Goal: Task Accomplishment & Management: Use online tool/utility

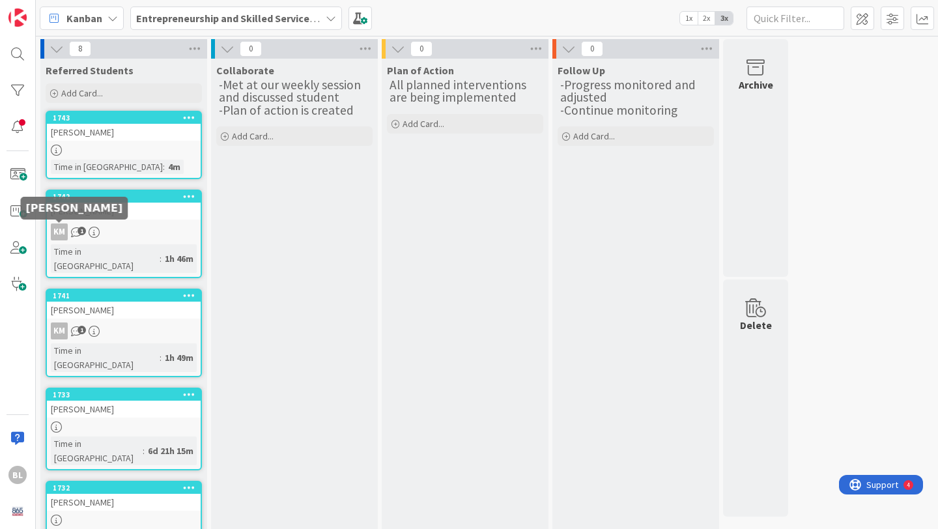
click at [59, 231] on div "KM" at bounding box center [59, 231] width 17 height 17
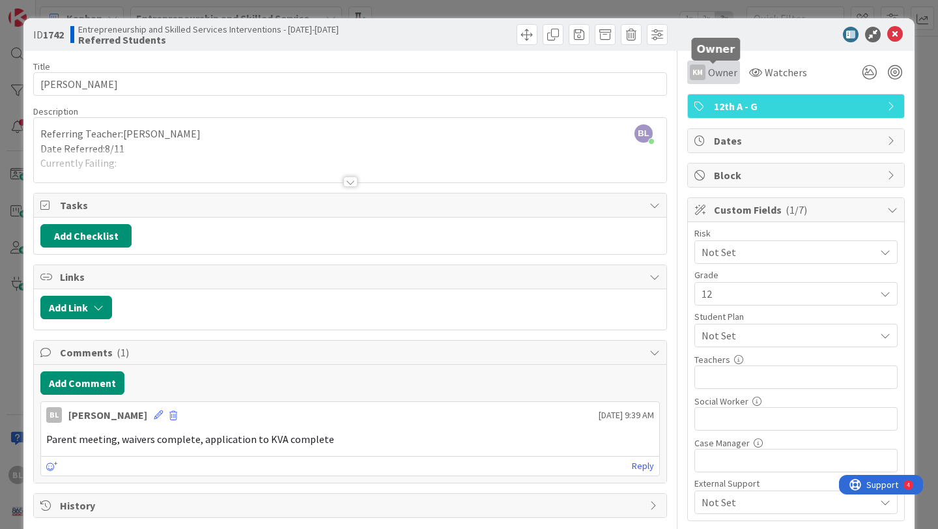
click at [721, 69] on span "Owner" at bounding box center [722, 72] width 29 height 16
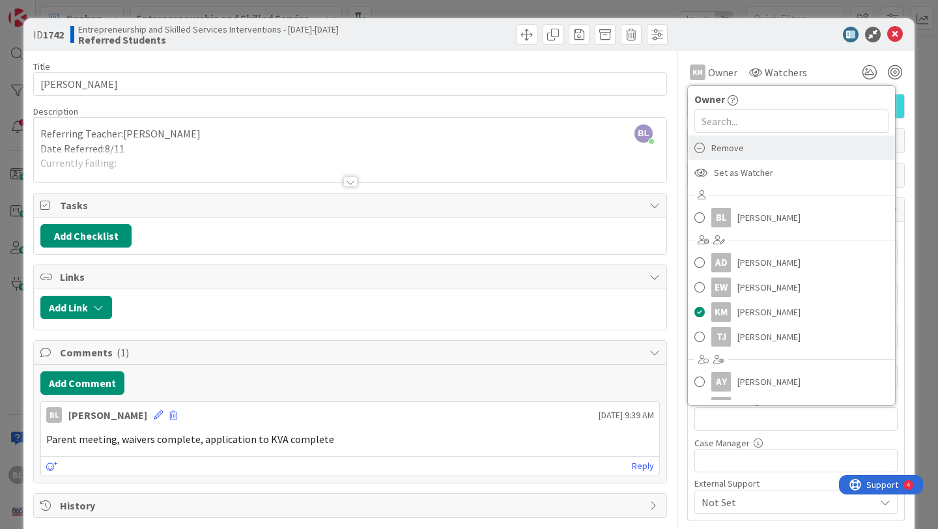
click at [721, 143] on span "Remove" at bounding box center [727, 148] width 33 height 20
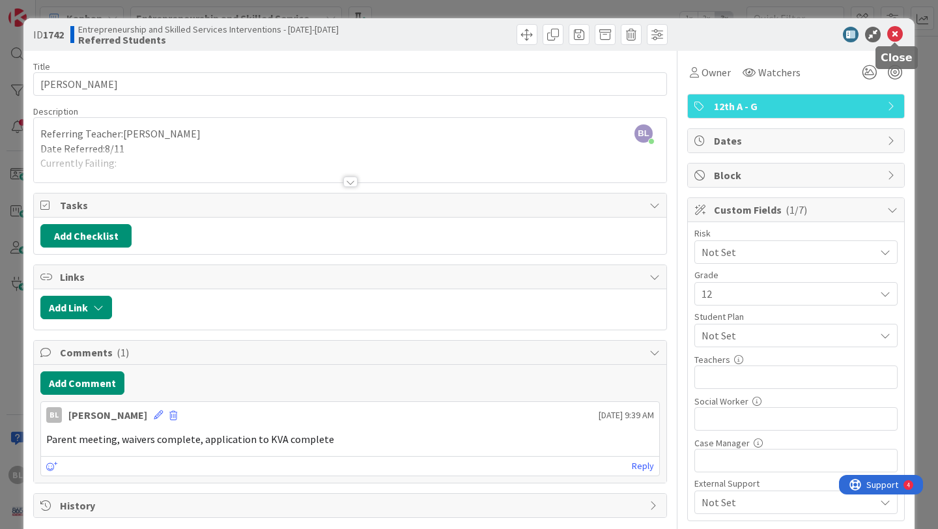
click at [894, 32] on icon at bounding box center [895, 35] width 16 height 16
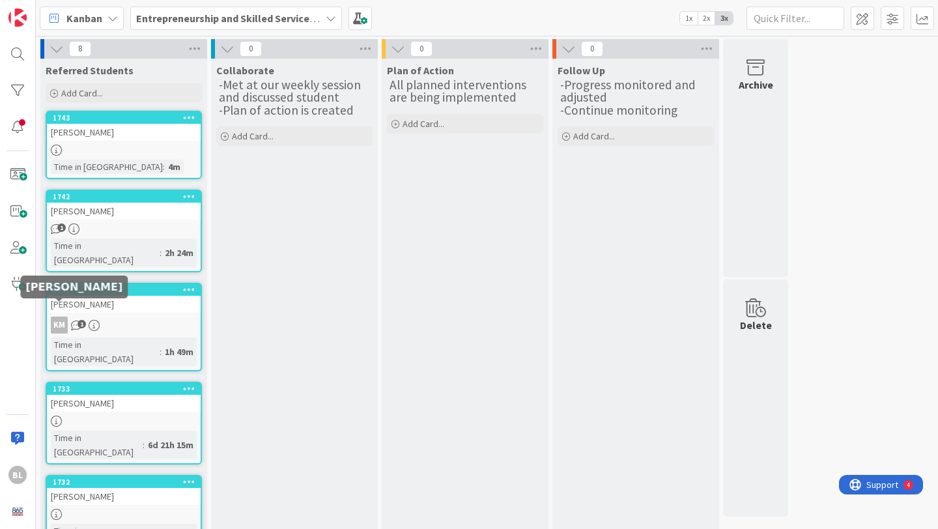
click at [60, 317] on div "KM" at bounding box center [59, 325] width 17 height 17
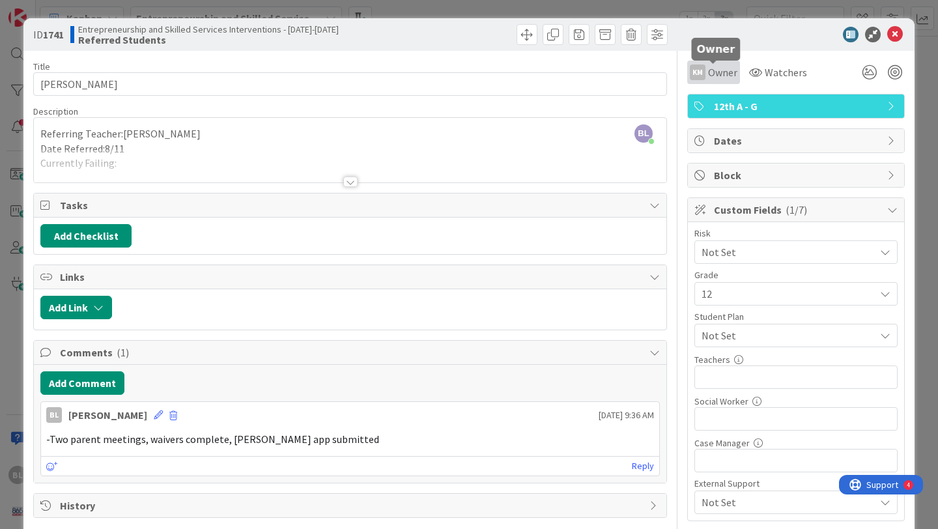
click at [715, 72] on span "Owner" at bounding box center [722, 72] width 29 height 16
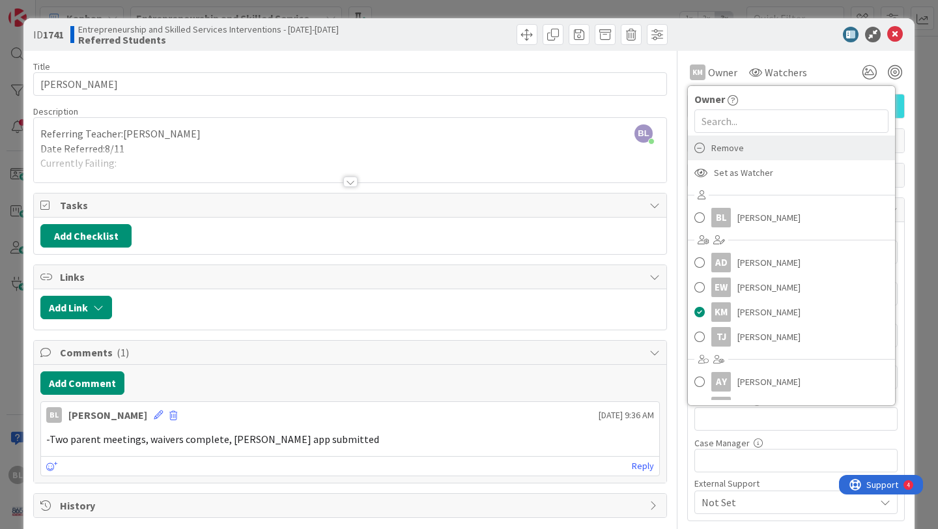
click at [699, 147] on icon at bounding box center [700, 148] width 10 height 20
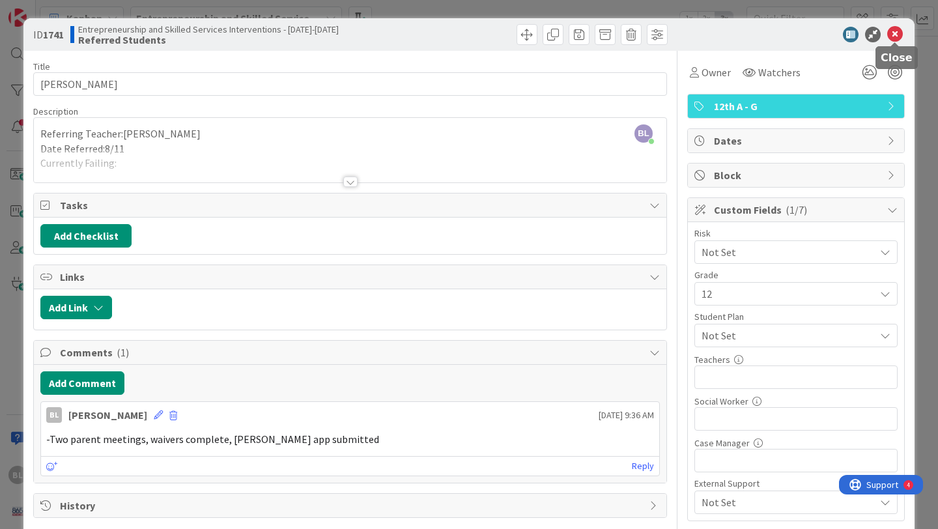
click at [897, 34] on icon at bounding box center [895, 35] width 16 height 16
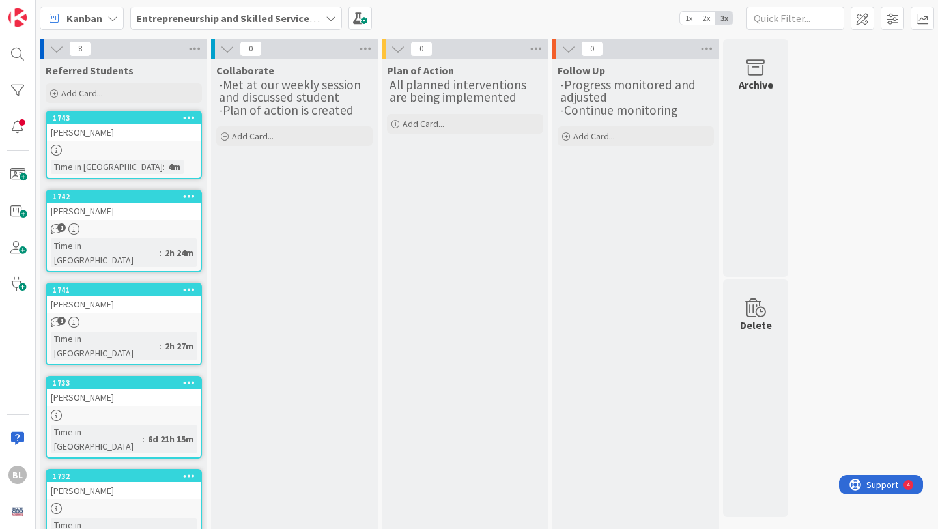
click at [119, 143] on link "1743 [PERSON_NAME] Time in [GEOGRAPHIC_DATA] : 4m" at bounding box center [124, 145] width 156 height 68
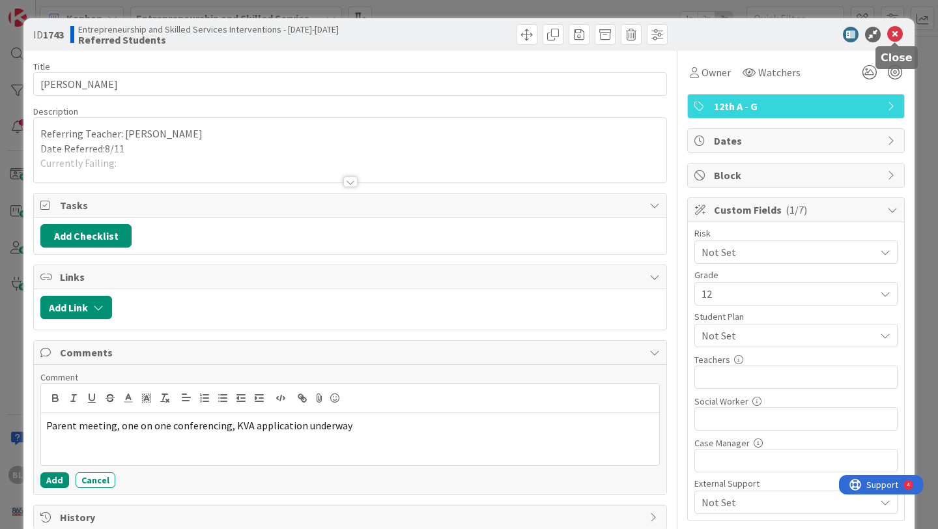
click at [895, 31] on icon at bounding box center [895, 35] width 16 height 16
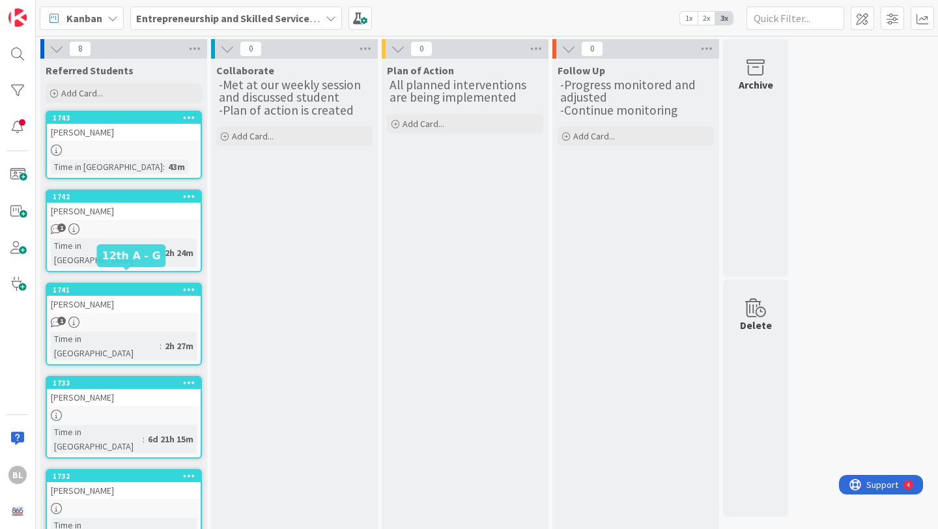
click at [122, 285] on div "1741" at bounding box center [127, 289] width 148 height 9
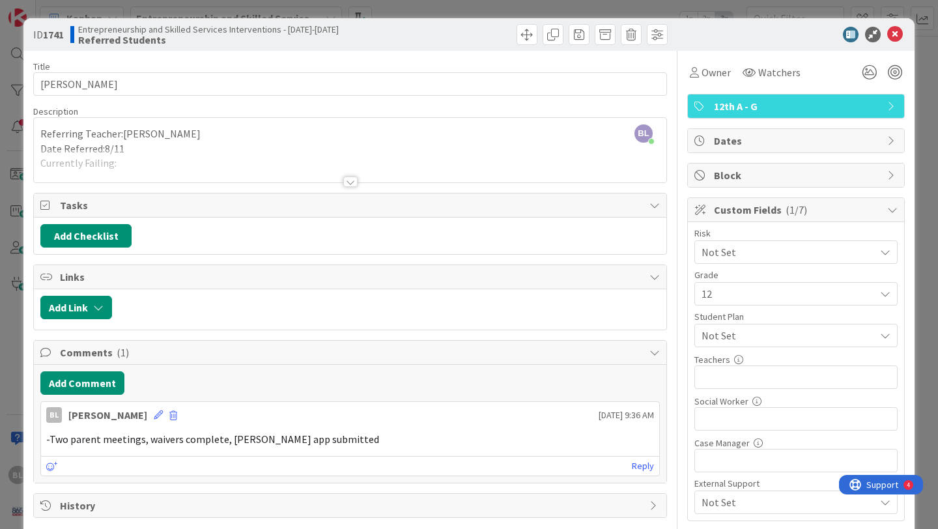
click at [352, 181] on div at bounding box center [350, 182] width 14 height 10
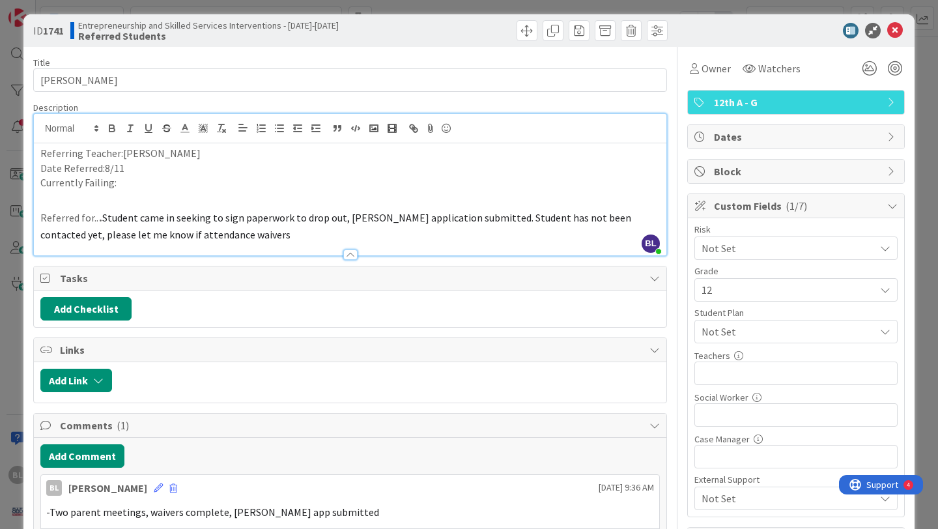
scroll to position [5, 0]
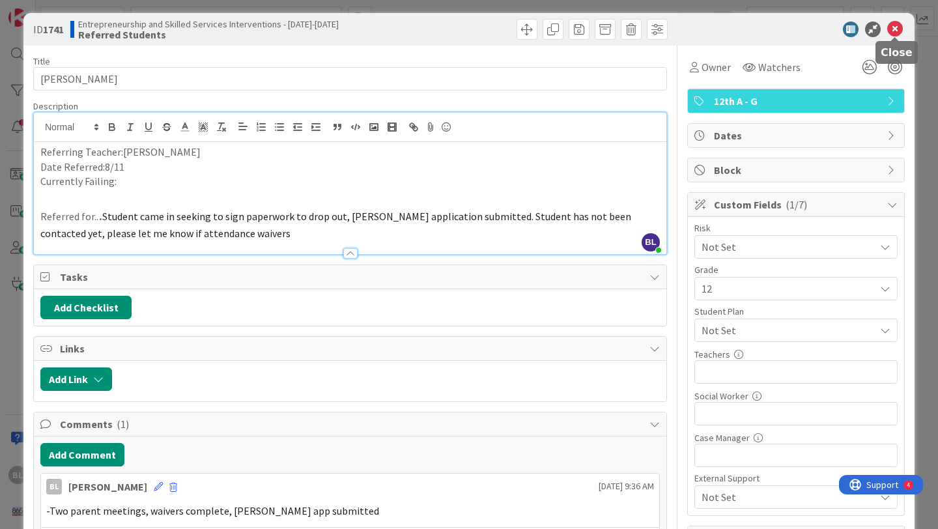
click at [895, 29] on icon at bounding box center [895, 29] width 16 height 16
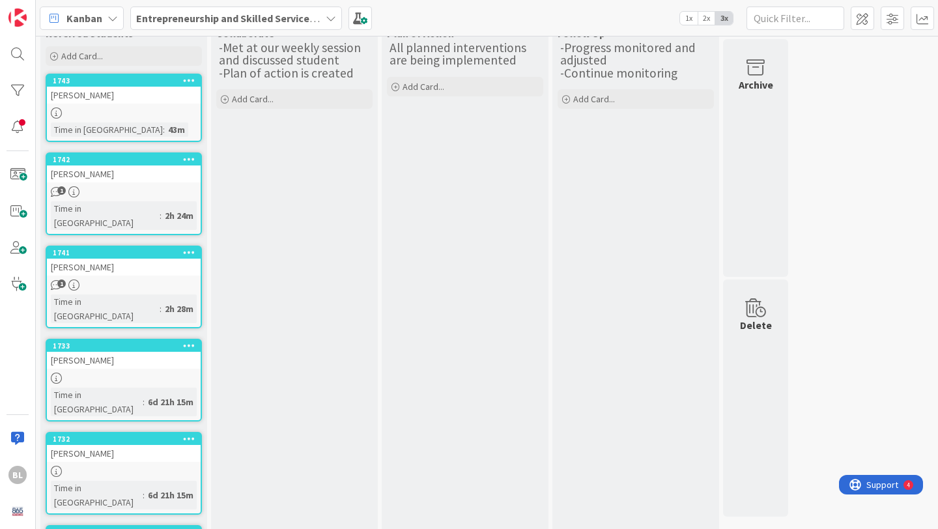
scroll to position [36, 0]
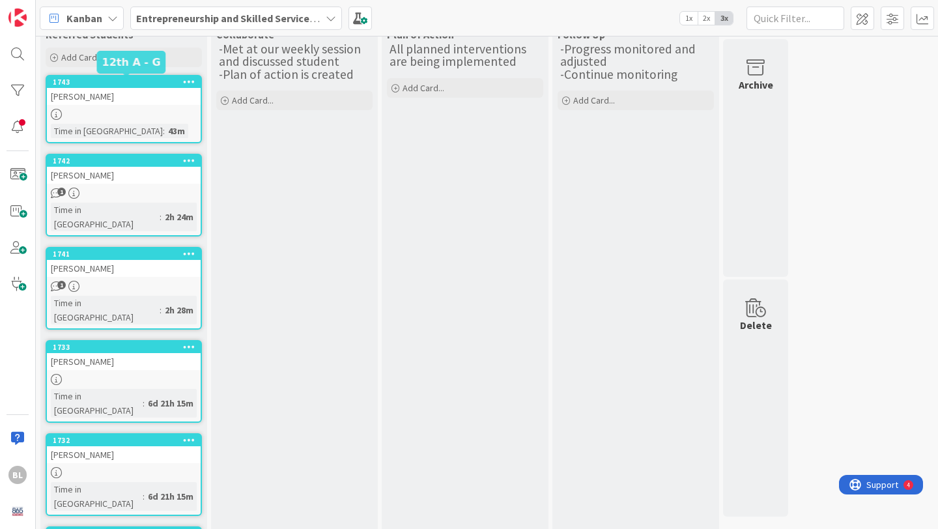
click at [134, 83] on div "1743" at bounding box center [127, 82] width 148 height 9
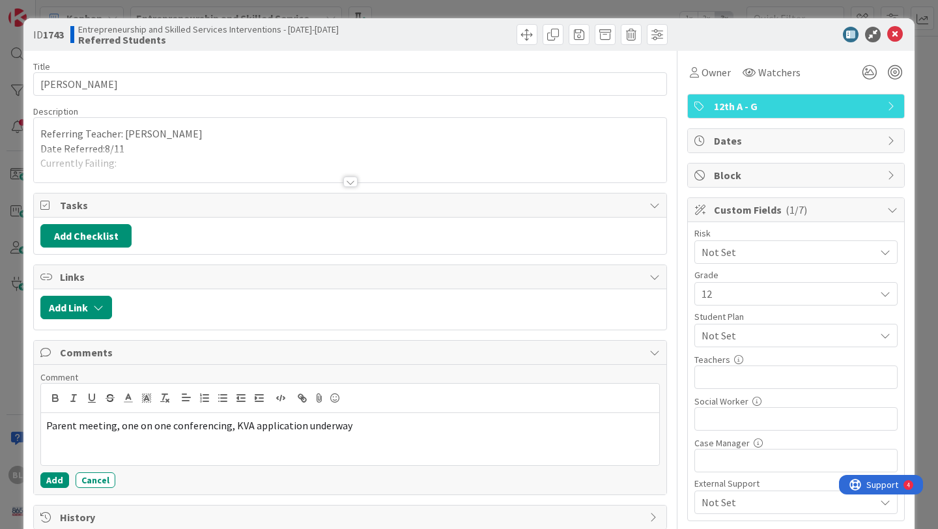
click at [352, 180] on div at bounding box center [350, 182] width 14 height 10
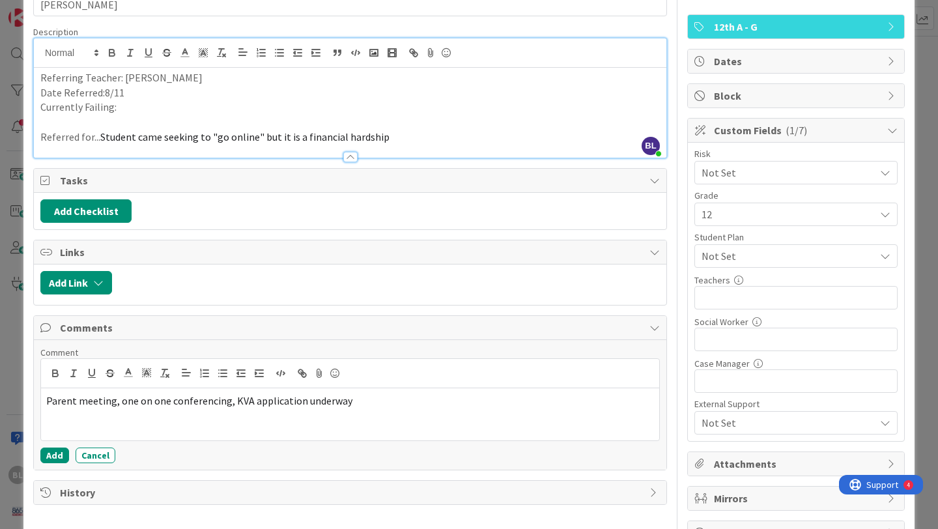
scroll to position [80, 0]
click at [78, 210] on button "Add Checklist" at bounding box center [85, 210] width 91 height 23
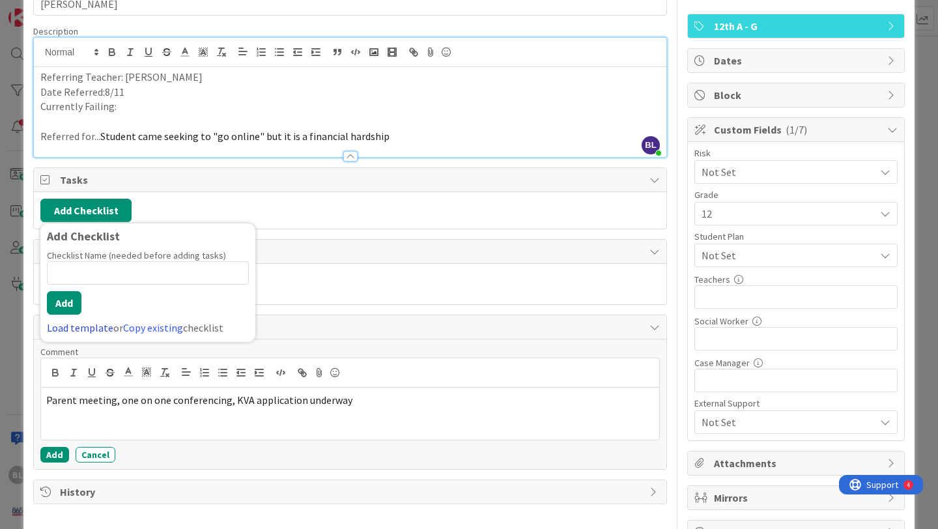
click at [73, 328] on link "Load template" at bounding box center [80, 327] width 66 height 13
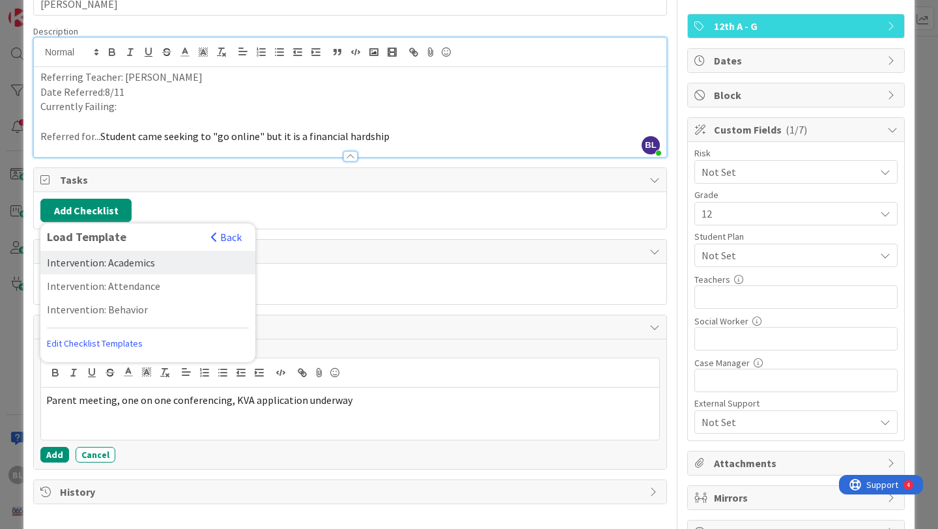
click at [121, 268] on div "Intervention: Academics" at bounding box center [147, 262] width 215 height 23
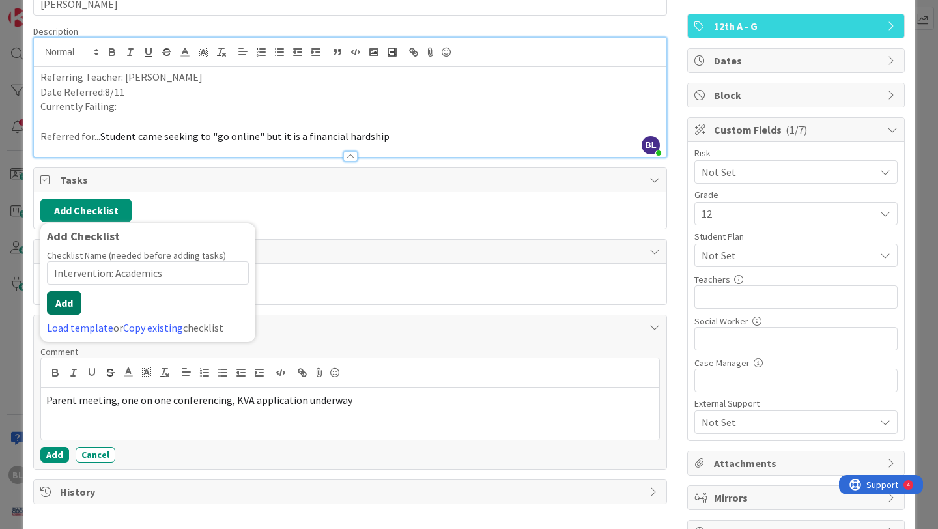
click at [66, 302] on button "Add" at bounding box center [64, 302] width 35 height 23
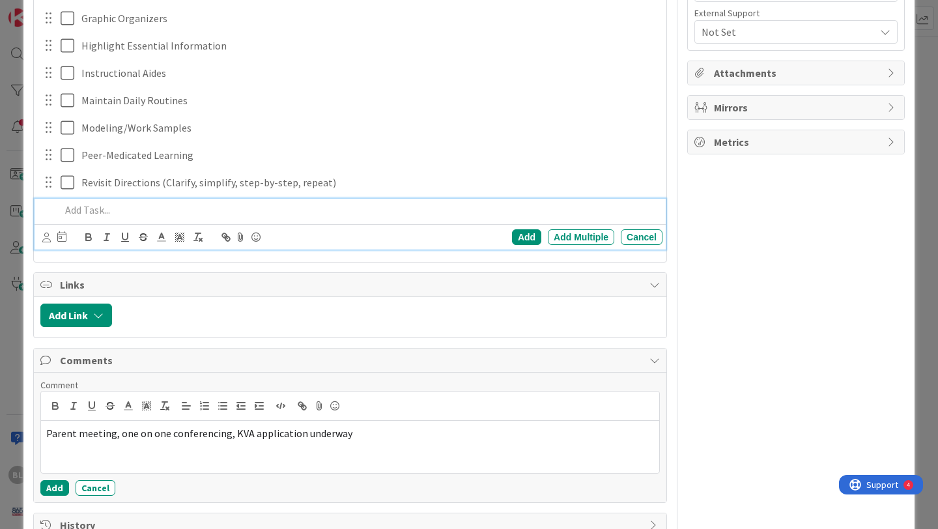
scroll to position [507, 0]
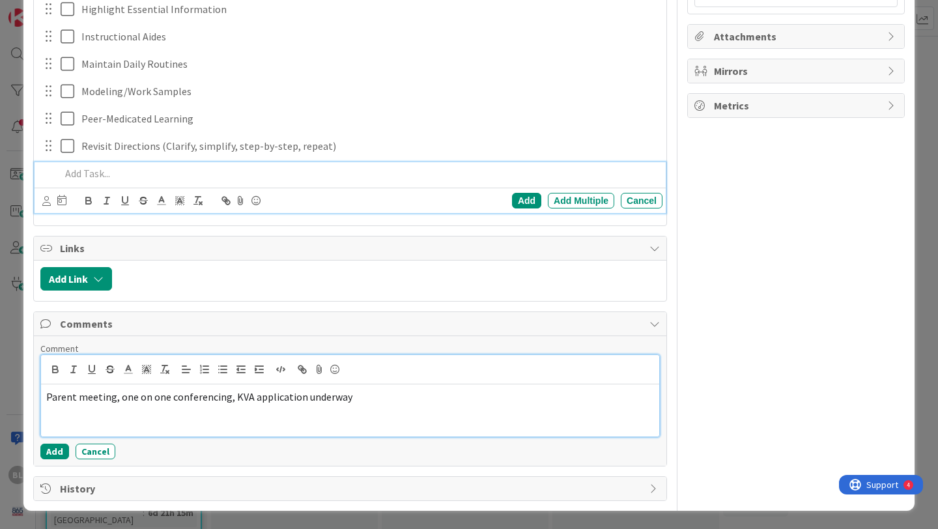
click at [46, 398] on span "Parent meeting, one on one conferencing, KVA application underway" at bounding box center [199, 396] width 306 height 13
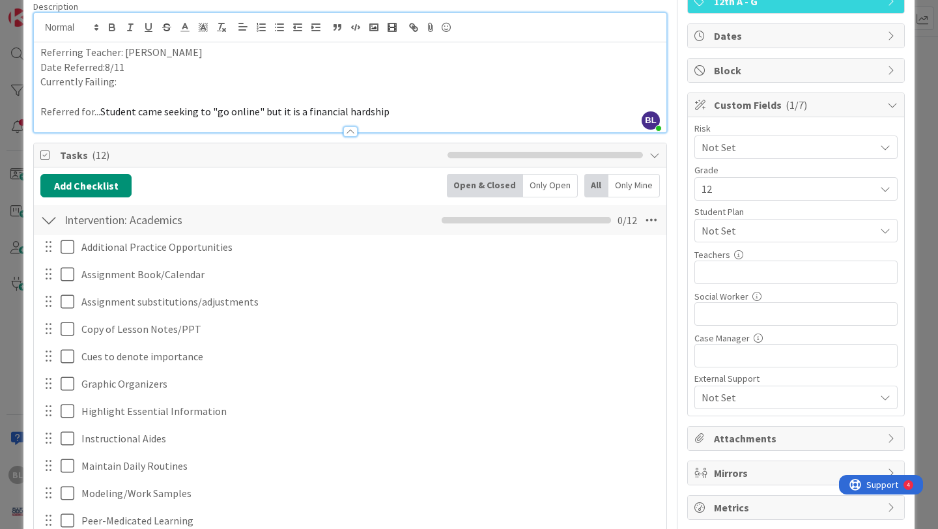
scroll to position [0, 0]
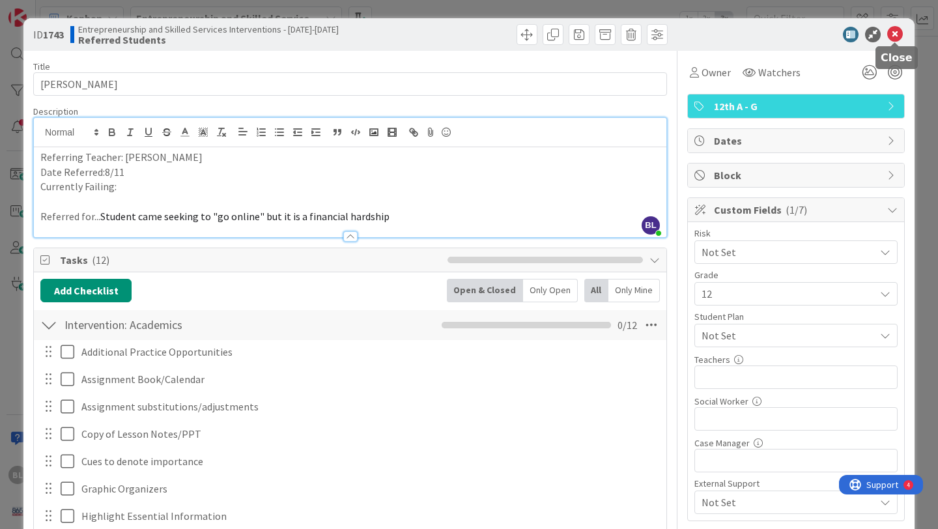
click at [897, 30] on icon at bounding box center [895, 35] width 16 height 16
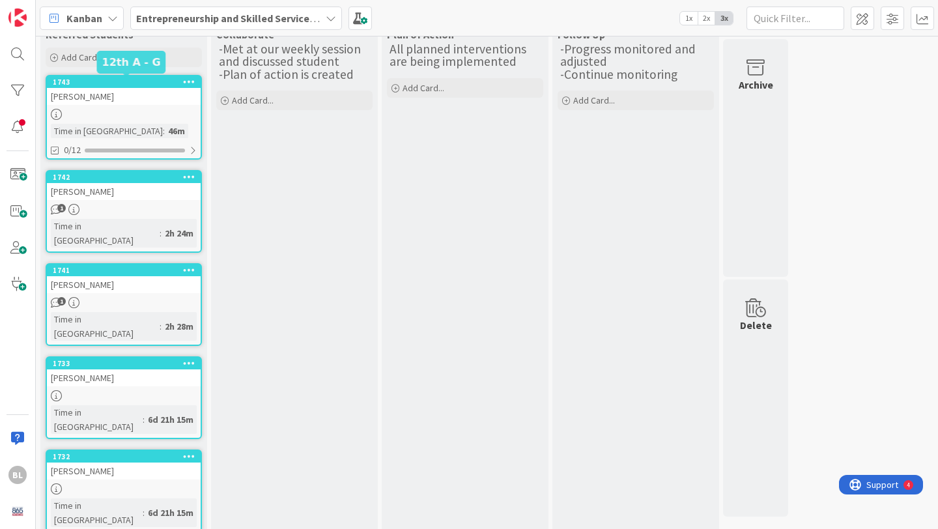
click at [158, 85] on div "1743" at bounding box center [127, 82] width 148 height 9
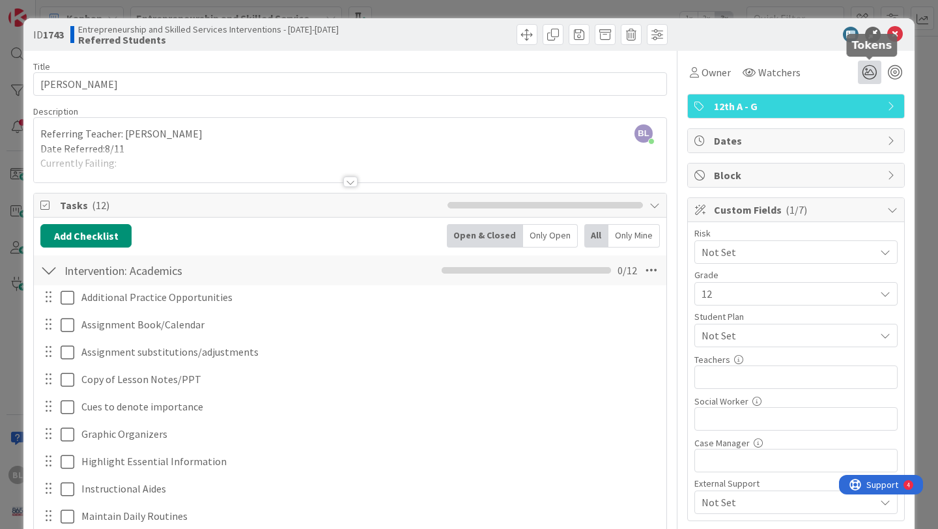
click at [870, 69] on icon at bounding box center [869, 72] width 23 height 23
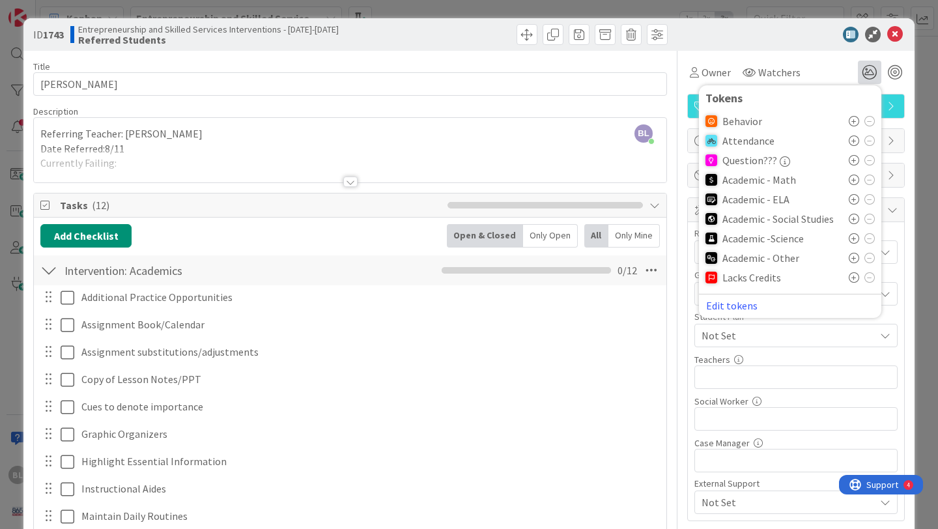
click at [771, 29] on div at bounding box center [789, 35] width 231 height 16
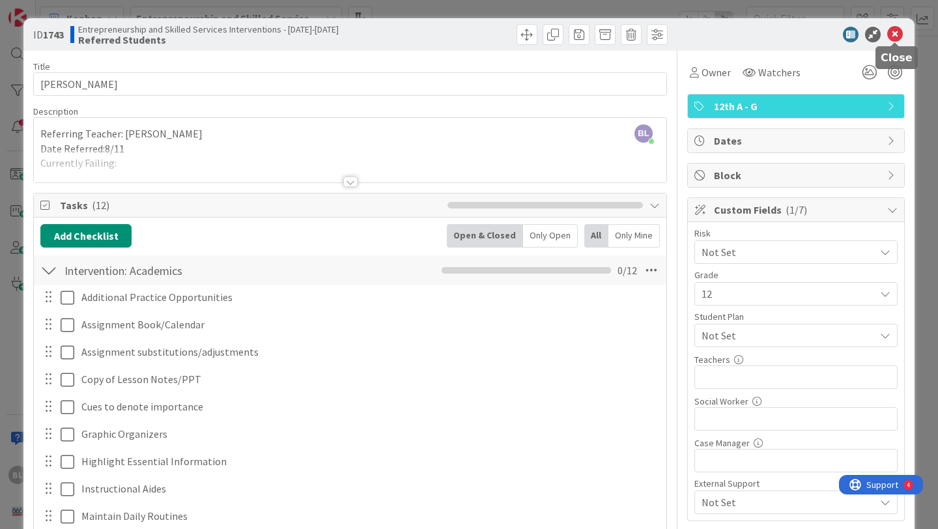
click at [897, 35] on icon at bounding box center [895, 35] width 16 height 16
